Goal: Information Seeking & Learning: Learn about a topic

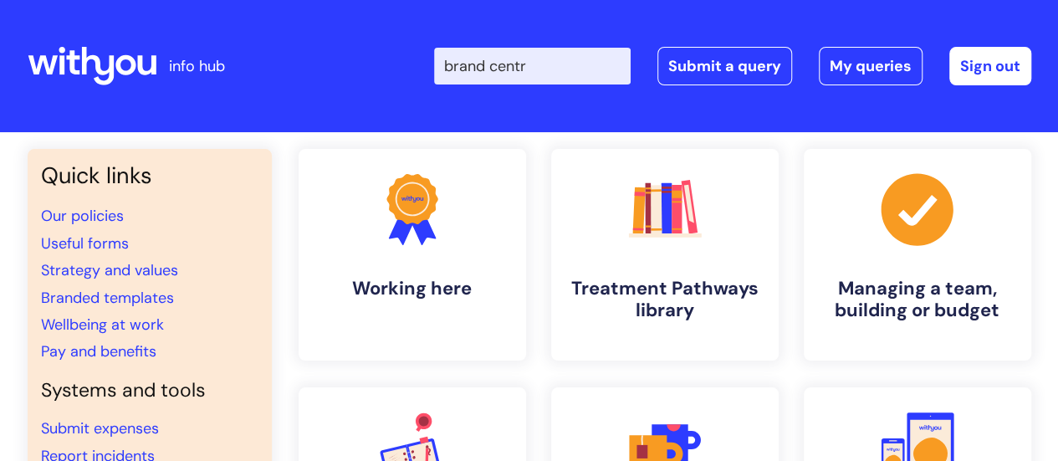
type input "brand centre"
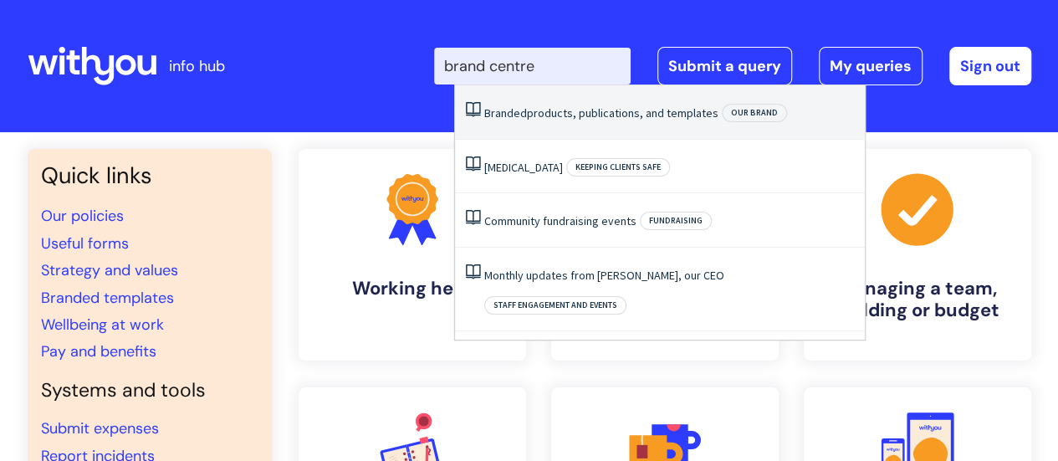
click at [551, 116] on link "Branded products, publications, and templates" at bounding box center [601, 112] width 234 height 15
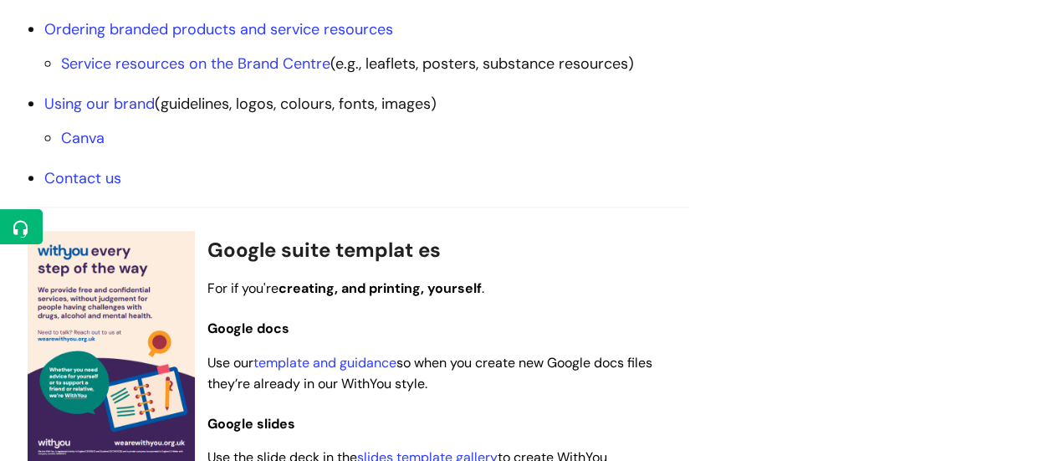
scroll to position [850, 0]
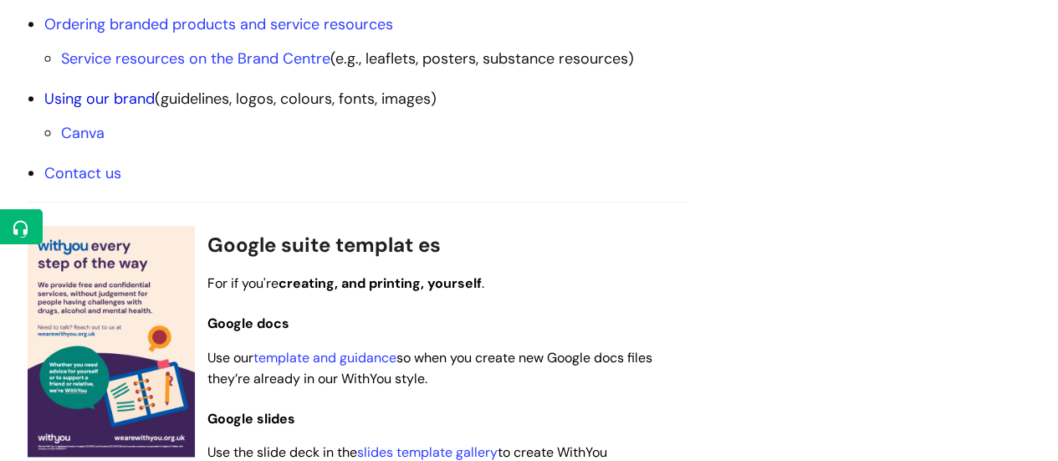
click at [114, 100] on link "Using our brand" at bounding box center [99, 99] width 110 height 20
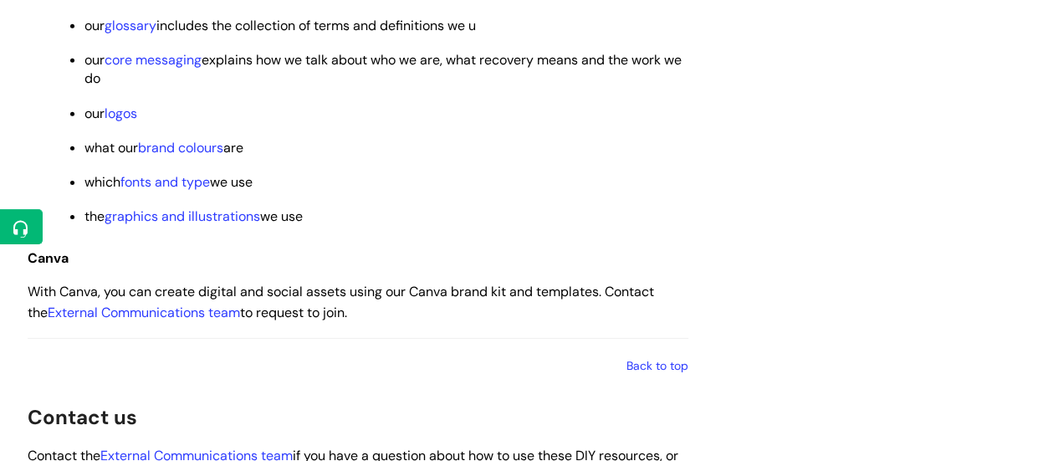
scroll to position [2518, 0]
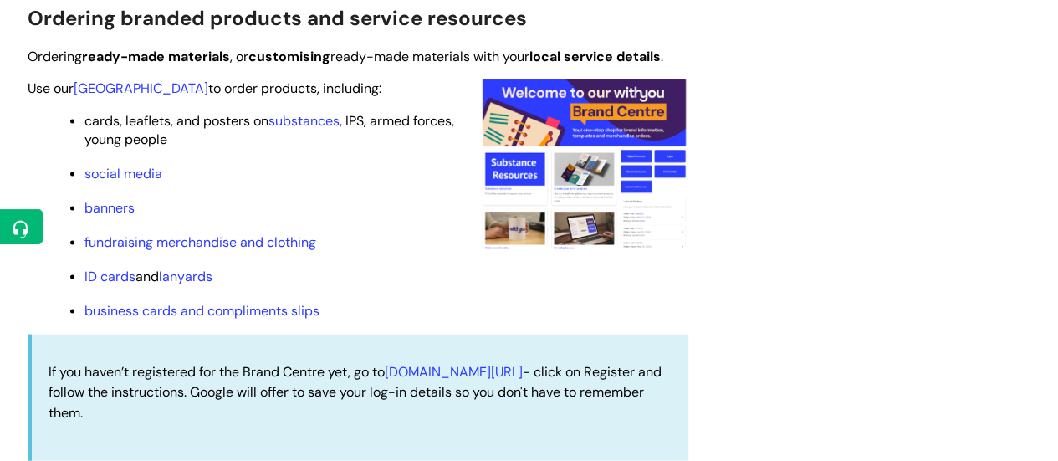
scroll to position [1628, 0]
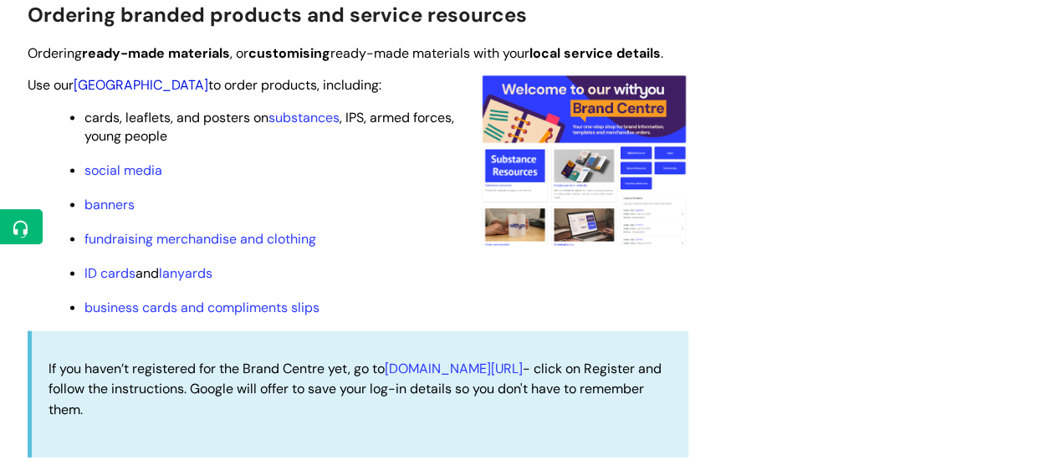
click at [144, 84] on link "Brand Centre" at bounding box center [141, 85] width 135 height 18
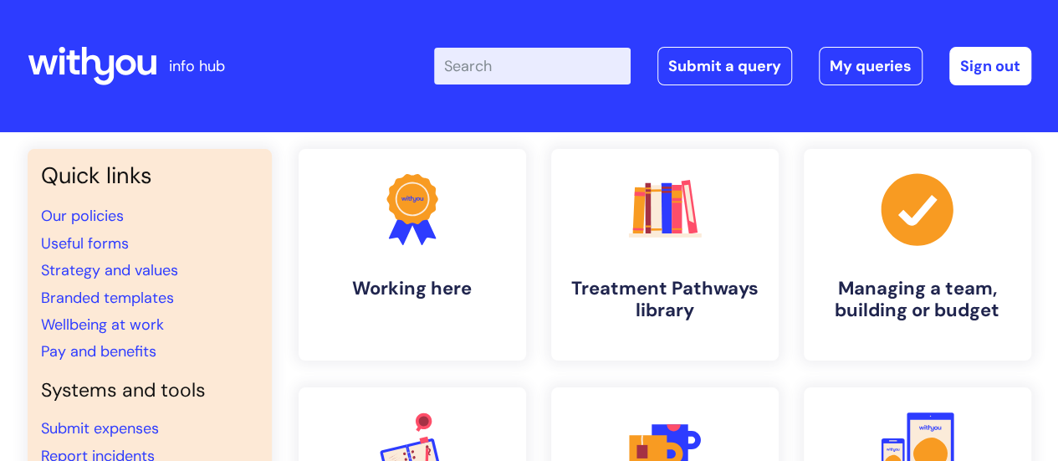
click at [482, 69] on input "Enter your search term here..." at bounding box center [532, 66] width 197 height 37
type input "redesign"
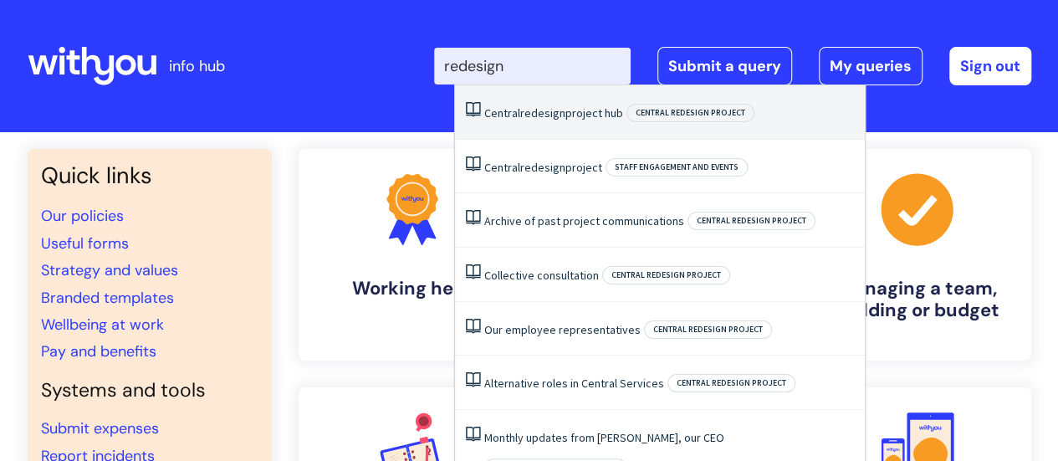
click at [524, 111] on span "redesign" at bounding box center [542, 112] width 45 height 15
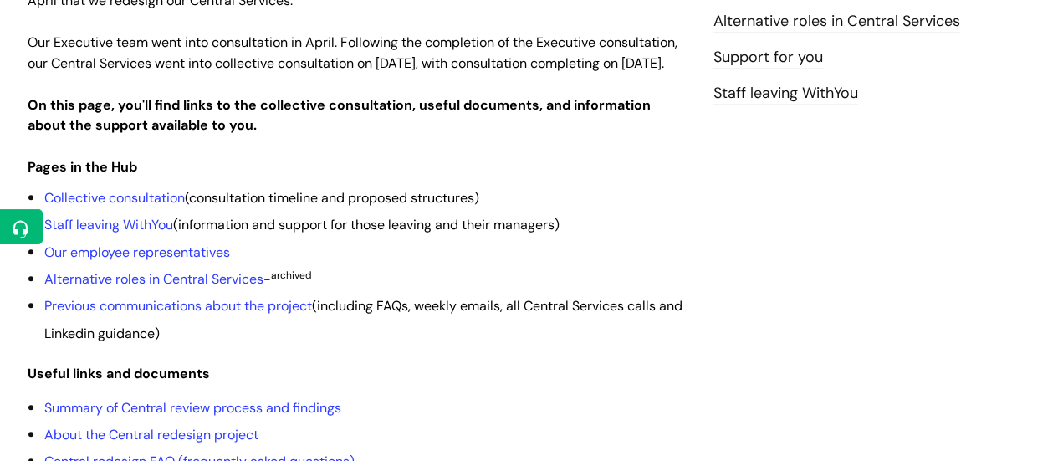
scroll to position [386, 0]
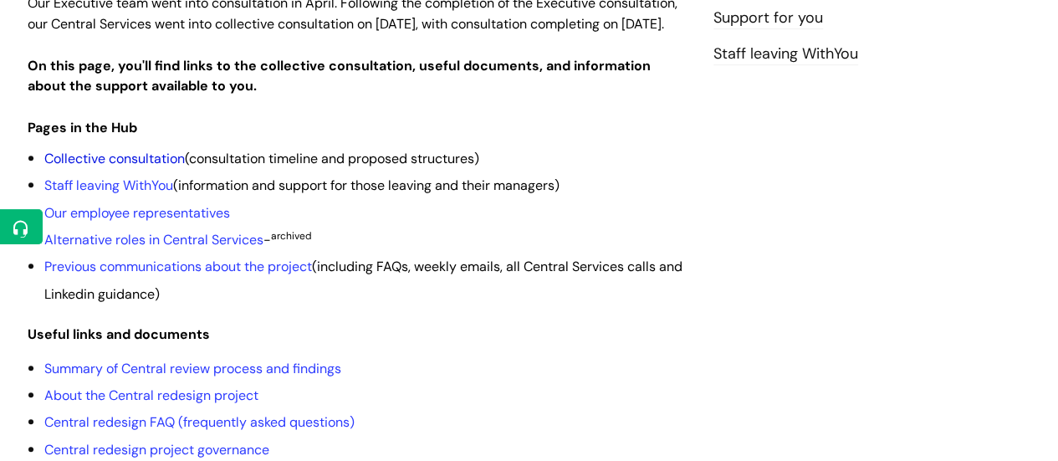
click at [143, 167] on link "Collective consultation" at bounding box center [114, 159] width 141 height 18
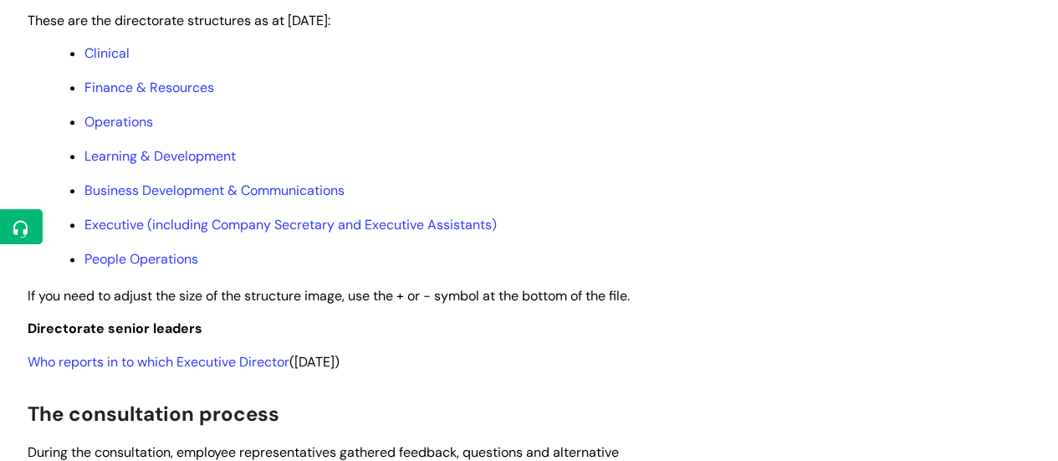
scroll to position [938, 0]
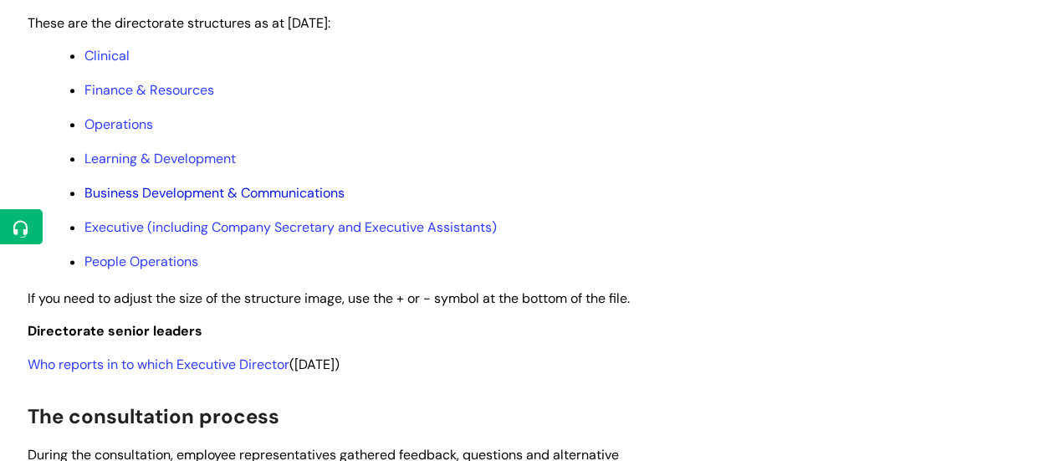
click at [151, 202] on link "Business Development & Communications" at bounding box center [214, 193] width 260 height 18
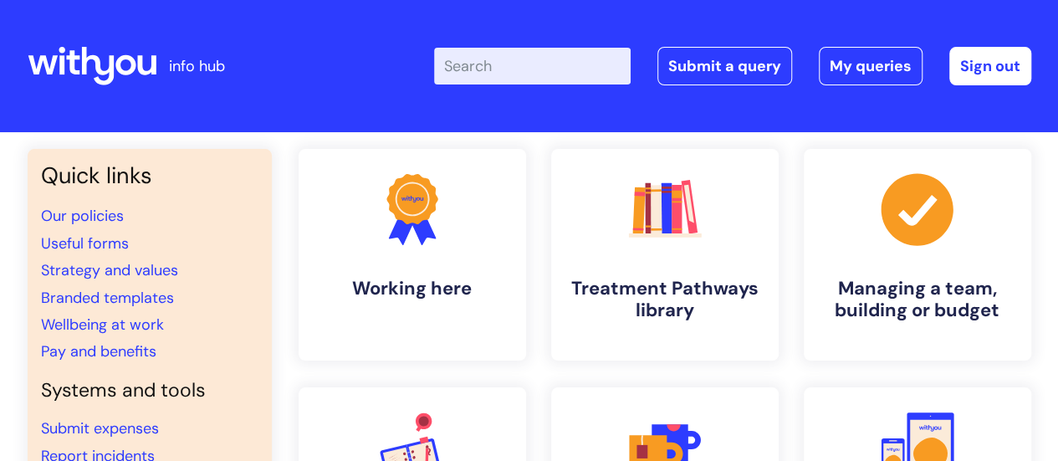
click at [492, 70] on input "Enter your search term here..." at bounding box center [532, 66] width 197 height 37
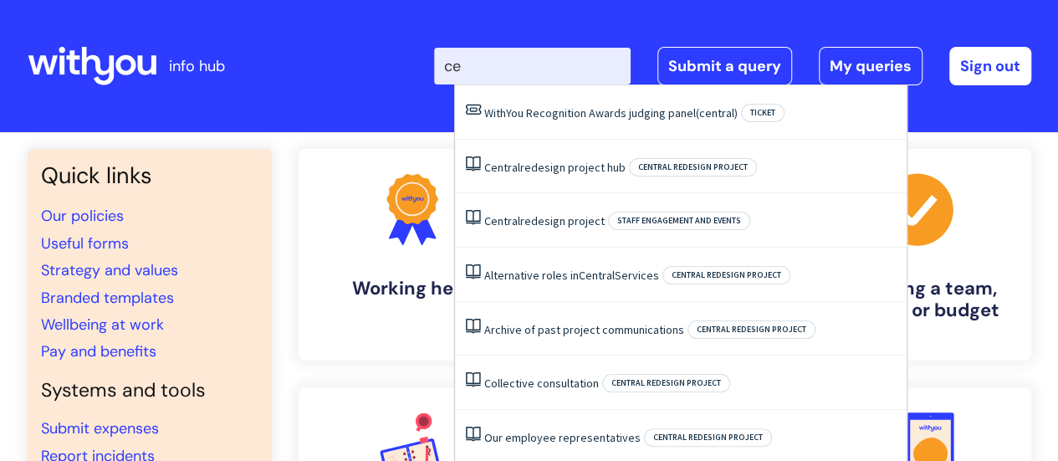
type input "c"
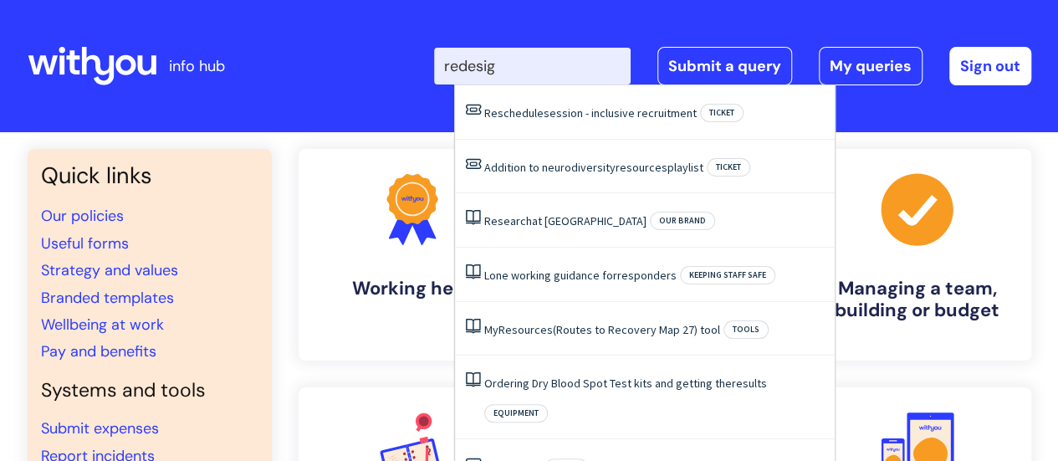
type input "redesign"
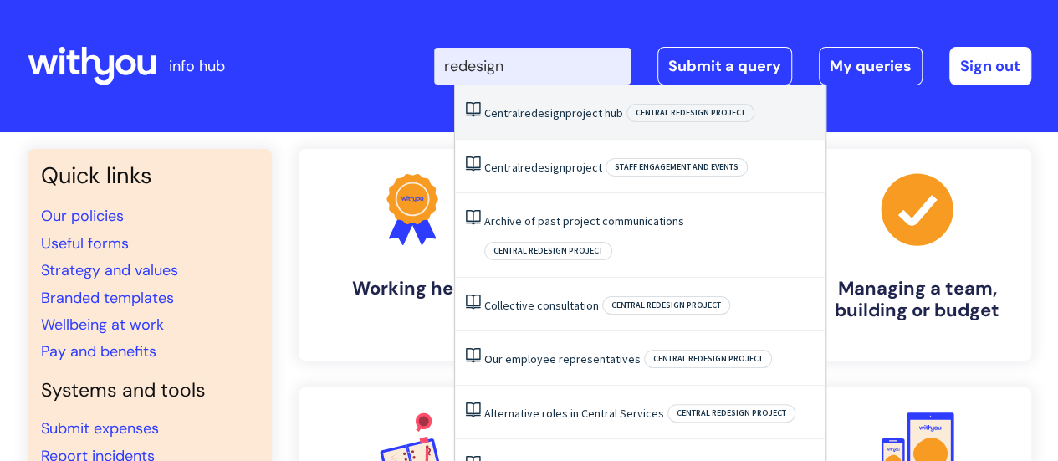
click at [527, 111] on span "redesign" at bounding box center [542, 112] width 45 height 15
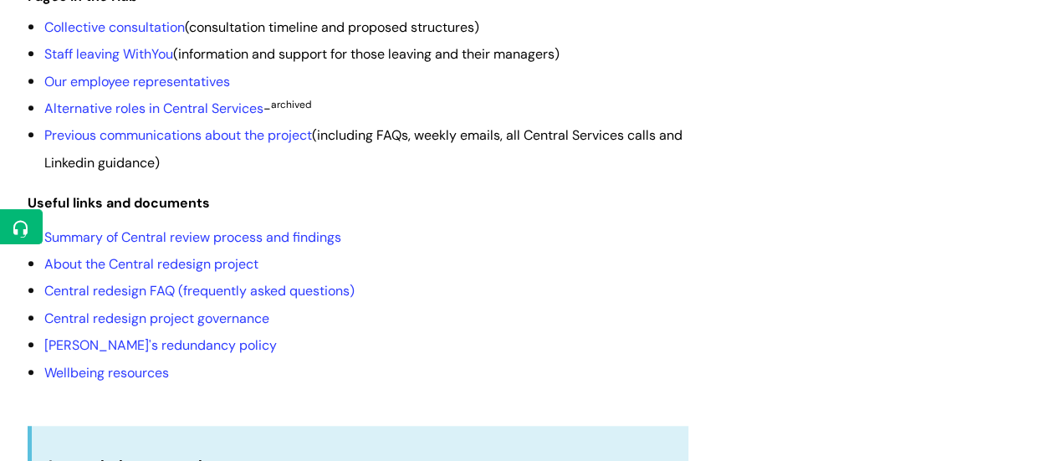
scroll to position [420, 0]
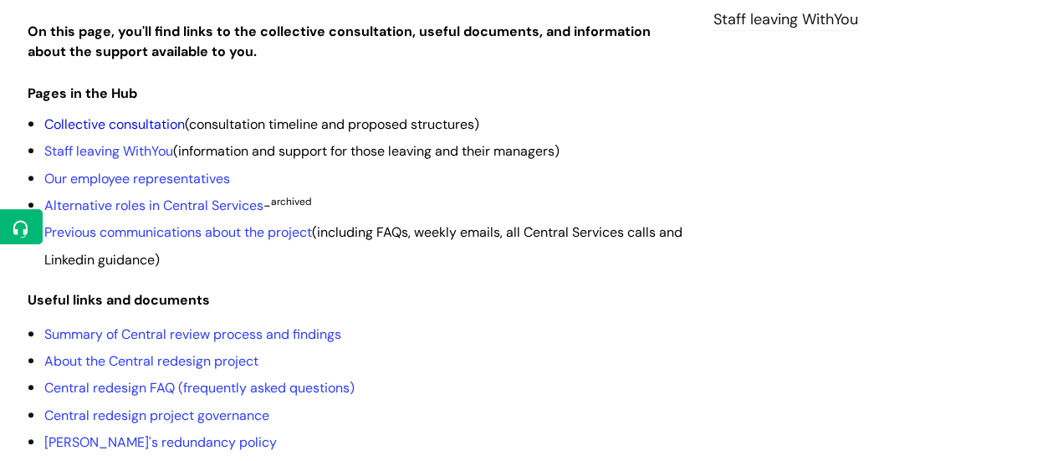
click at [141, 133] on link "Collective consultation" at bounding box center [114, 124] width 141 height 18
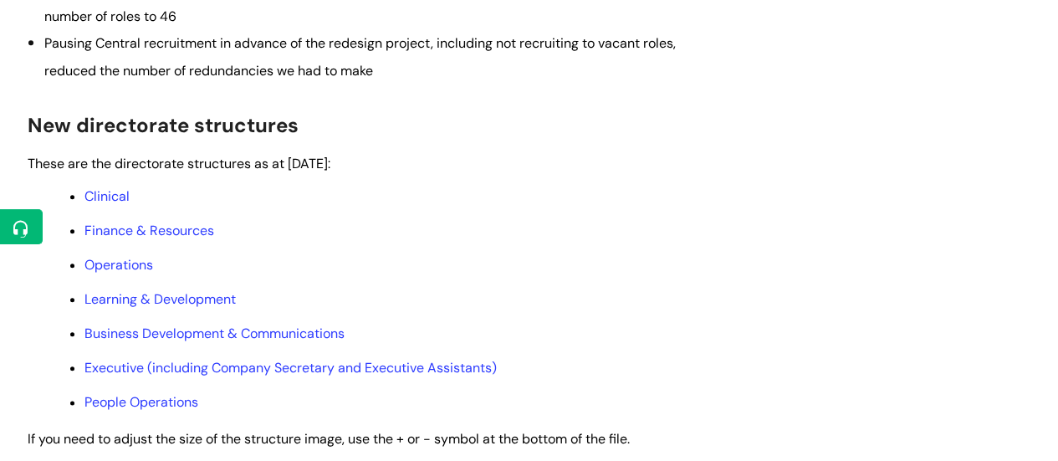
scroll to position [936, 0]
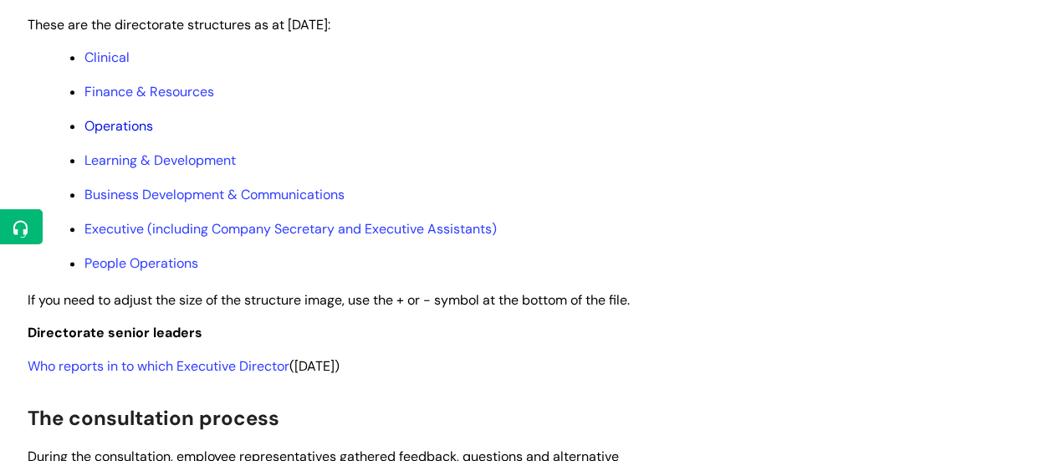
click at [124, 135] on link "Operations" at bounding box center [118, 126] width 69 height 18
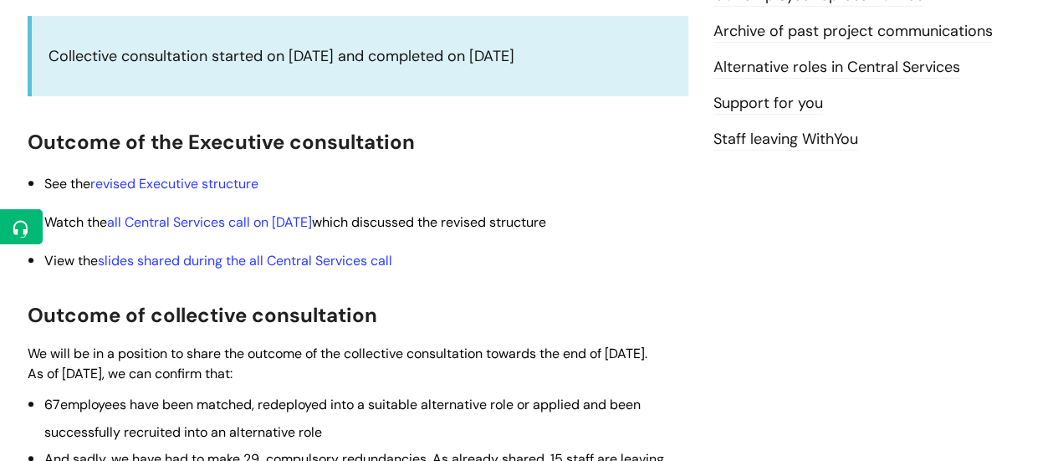
scroll to position [299, 0]
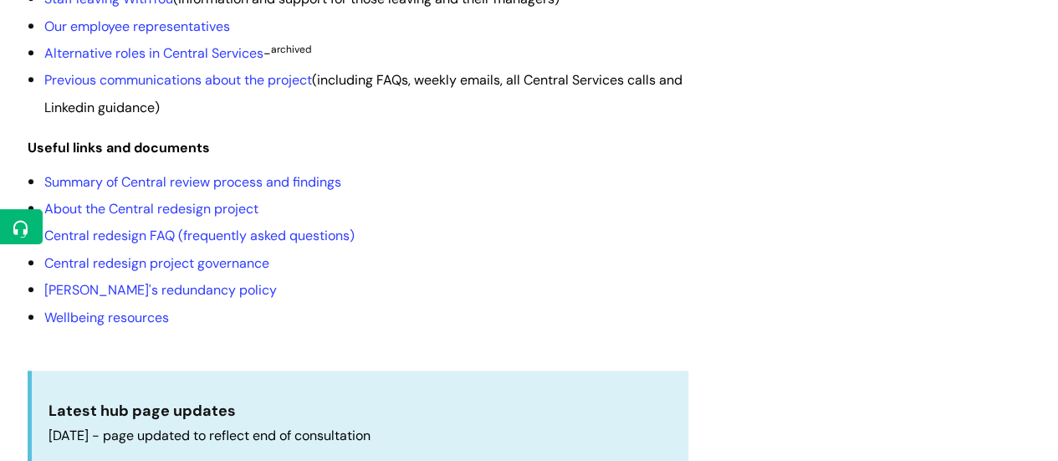
scroll to position [529, 0]
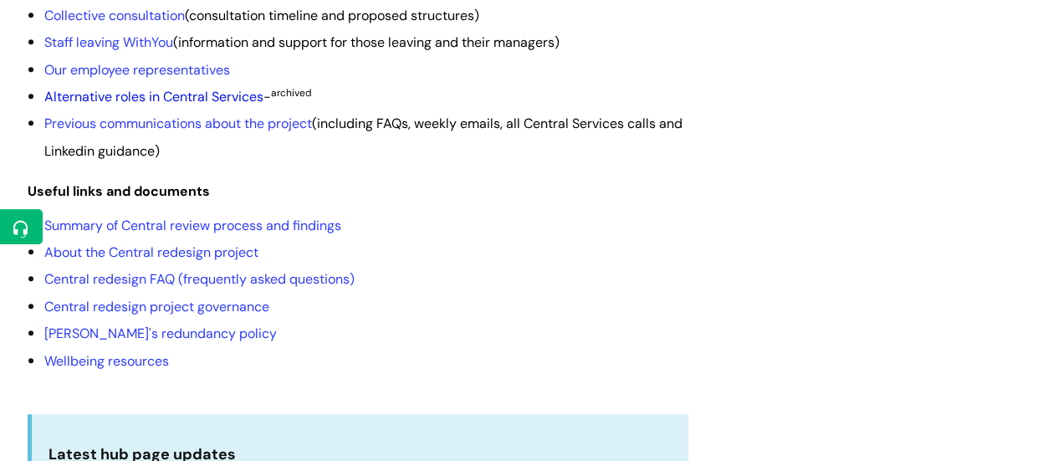
click at [230, 105] on link "Alternative roles in Central Services" at bounding box center [153, 97] width 219 height 18
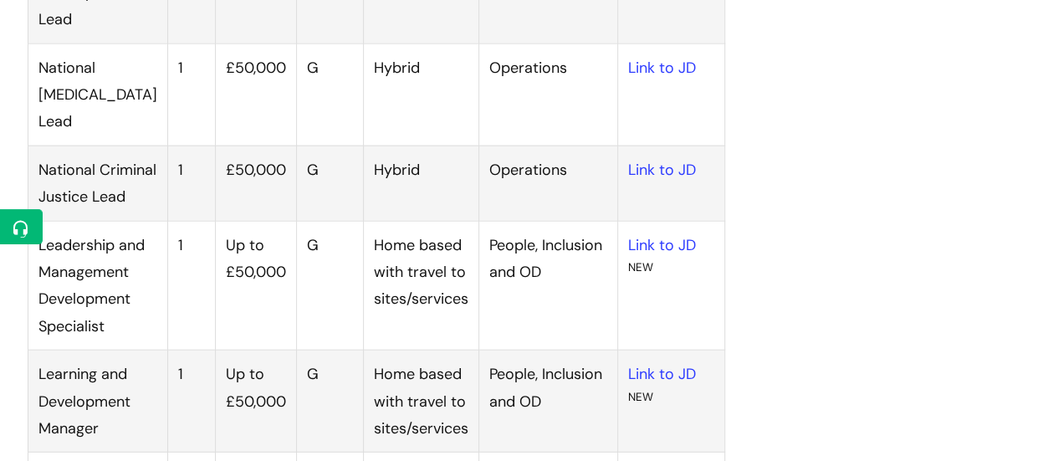
scroll to position [1871, 0]
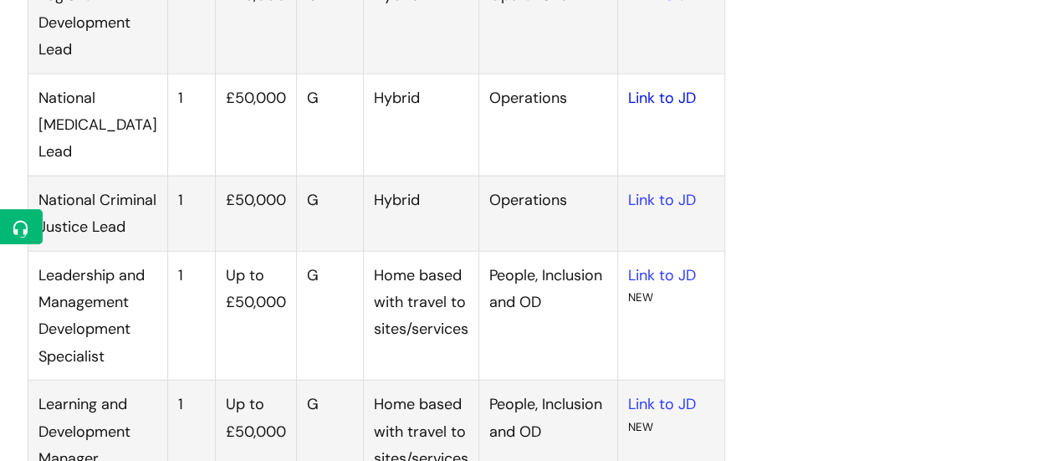
click at [669, 108] on link "Link to JD" at bounding box center [662, 98] width 68 height 20
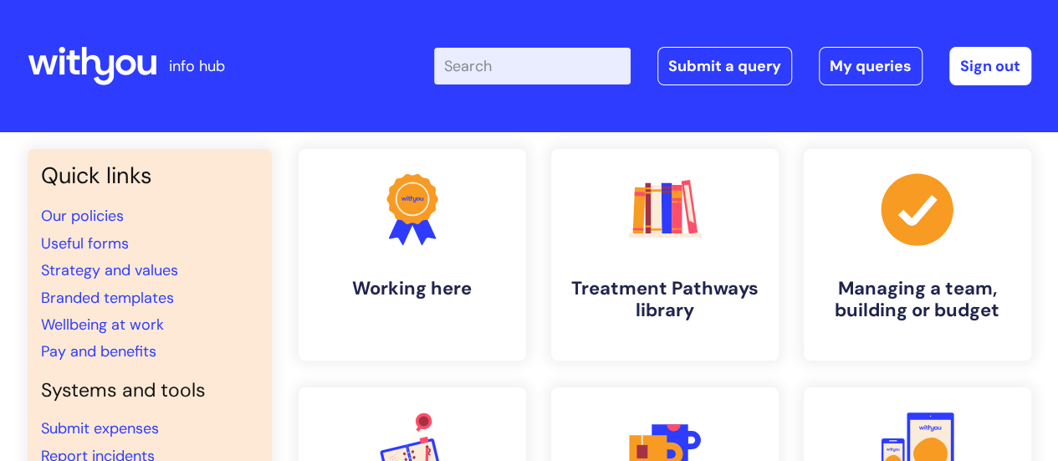
click at [511, 74] on input "Enter your search term here..." at bounding box center [532, 66] width 197 height 37
type input "pay struc"
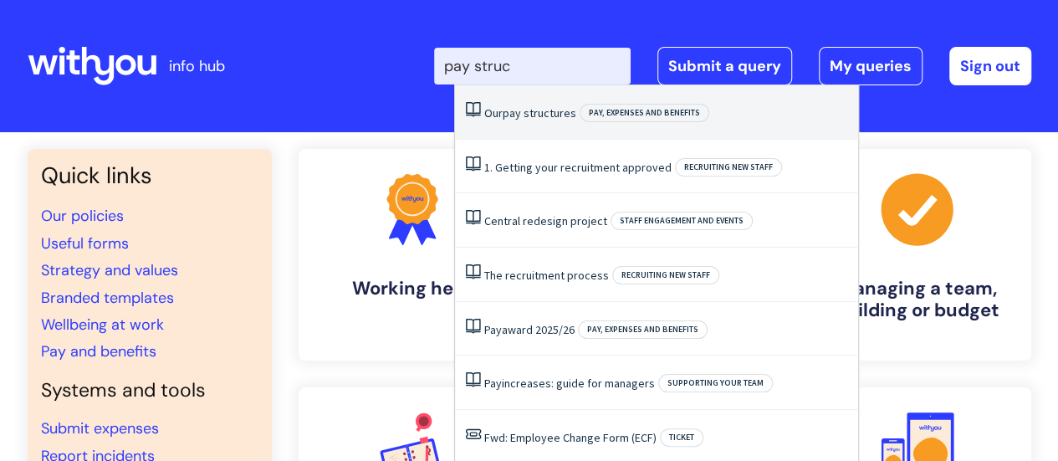
click at [522, 105] on link "Our pay structures" at bounding box center [530, 112] width 92 height 15
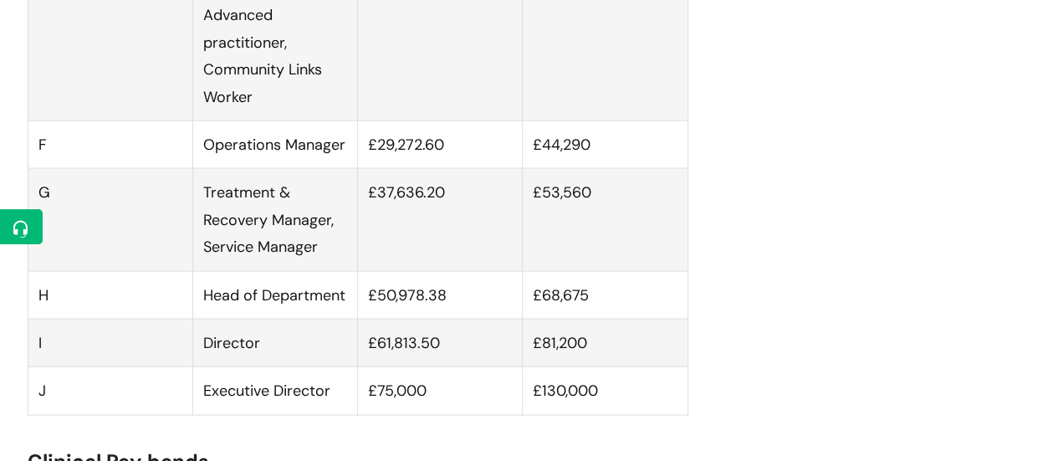
scroll to position [1572, 0]
